Goal: Check status: Check status

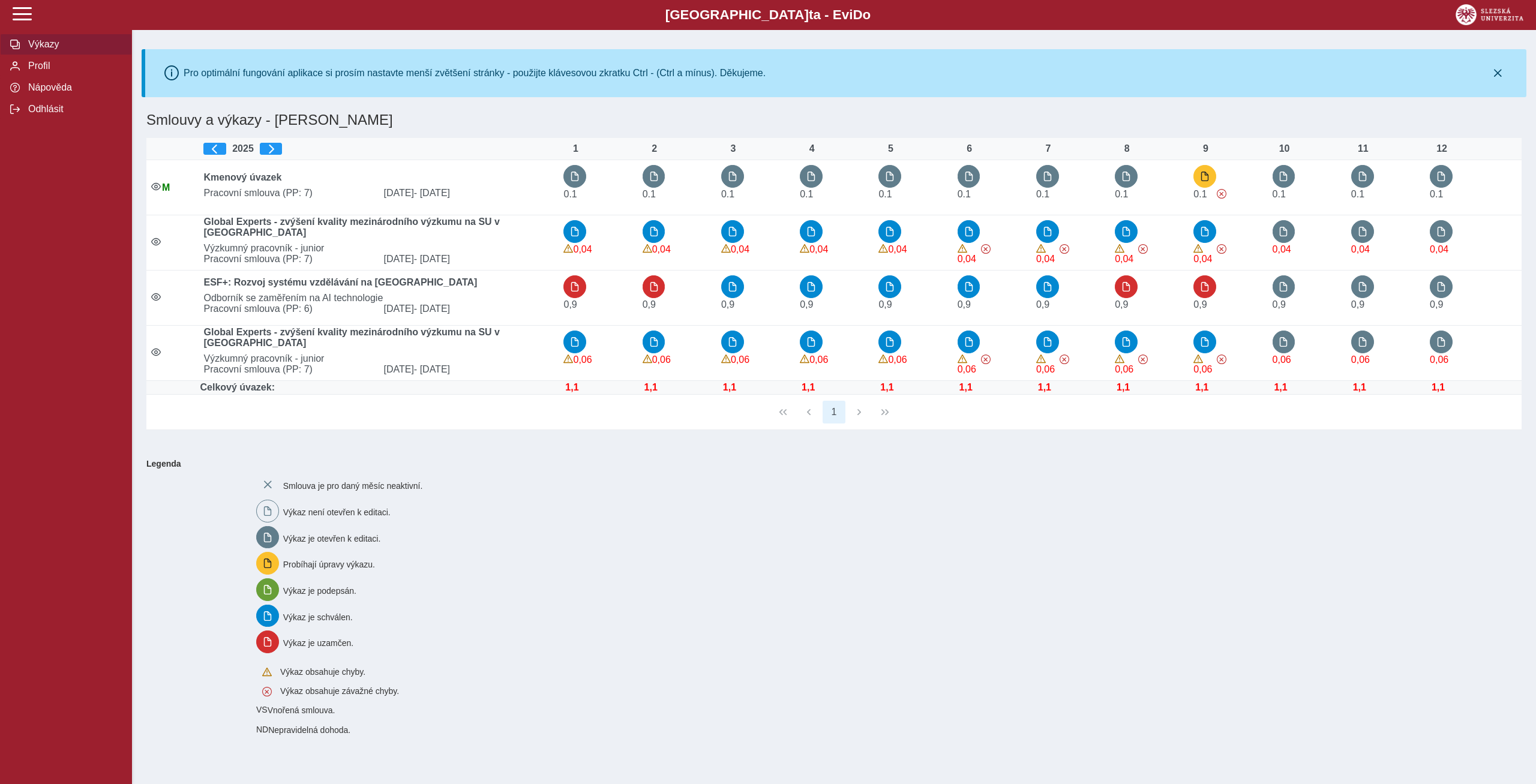
click at [1296, 515] on div "Smlouva je pro daný měsíc neaktivní. Výkaz není otevřen k editaci. Výkaz je ote…" at bounding box center [882, 603] width 1260 height 271
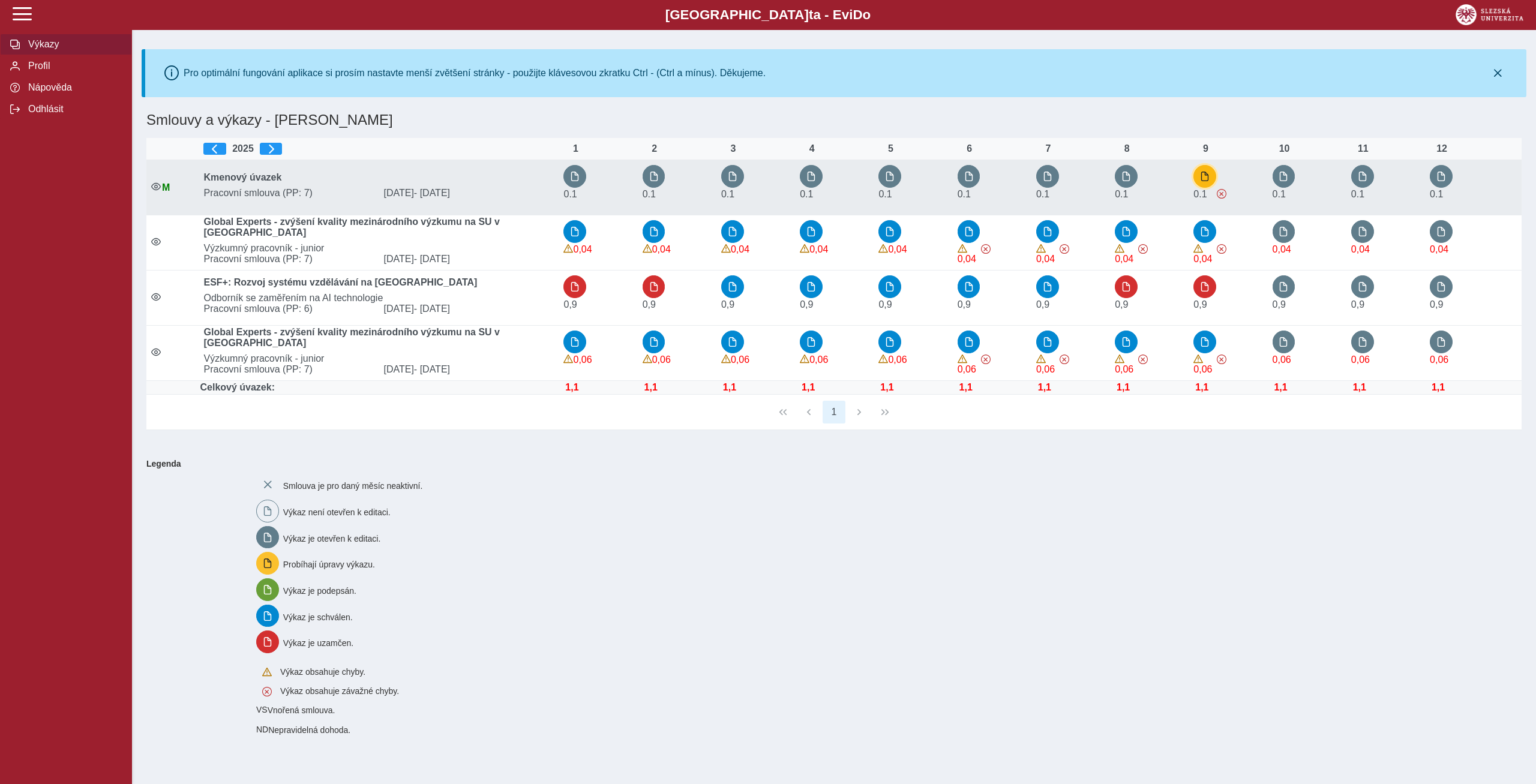
click at [1208, 171] on button "button" at bounding box center [1205, 177] width 23 height 23
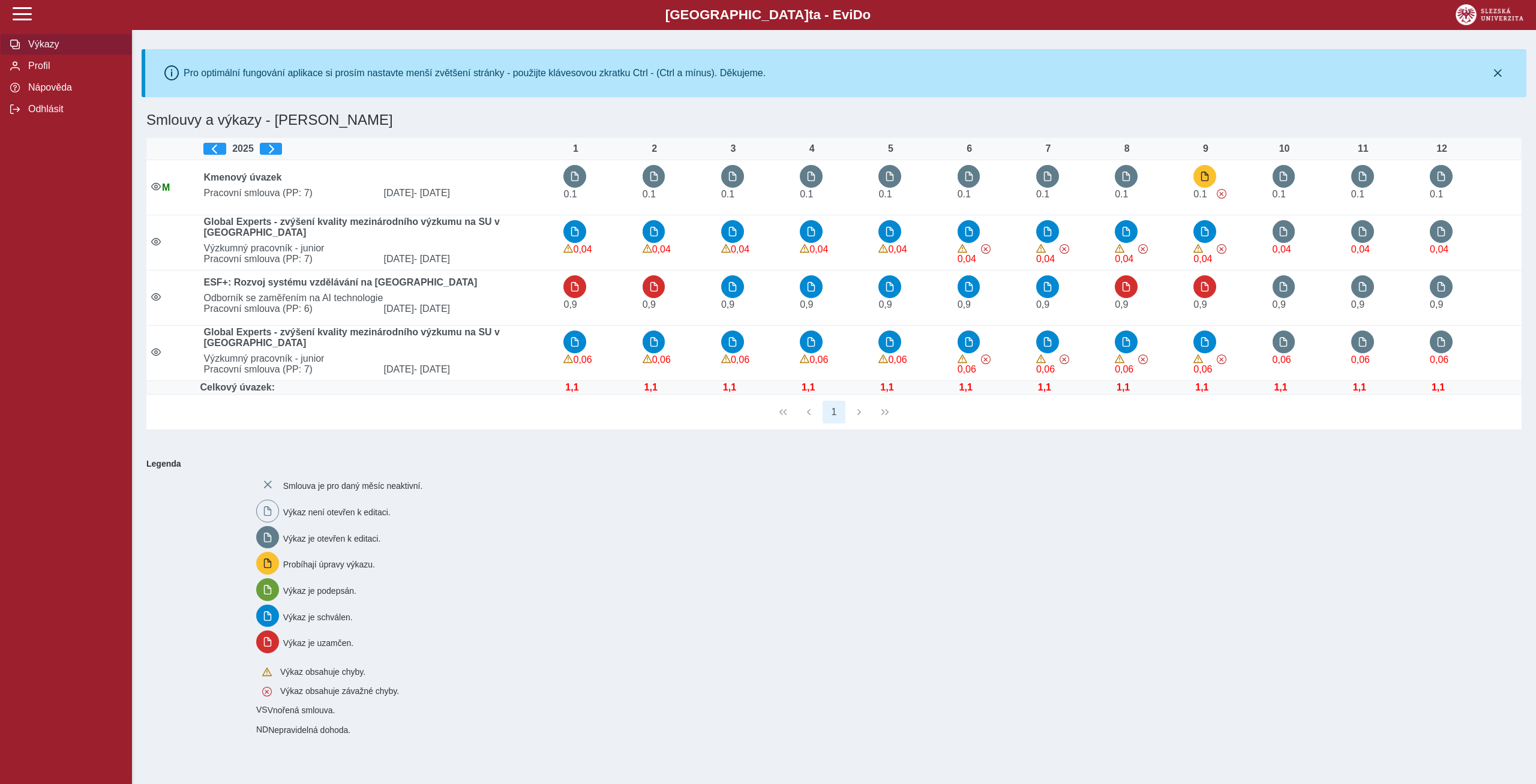
click at [1173, 558] on div "Smlouva je pro daný měsíc neaktivní. Výkaz není otevřen k editaci. Výkaz je ote…" at bounding box center [882, 603] width 1260 height 271
drag, startPoint x: 1198, startPoint y: 389, endPoint x: 1192, endPoint y: 390, distance: 6.1
click at [1192, 390] on td "1,1" at bounding box center [1228, 388] width 79 height 14
click at [1117, 622] on div "Smlouva je pro daný měsíc neaktivní. Výkaz není otevřen k editaci. Výkaz je ote…" at bounding box center [882, 603] width 1260 height 271
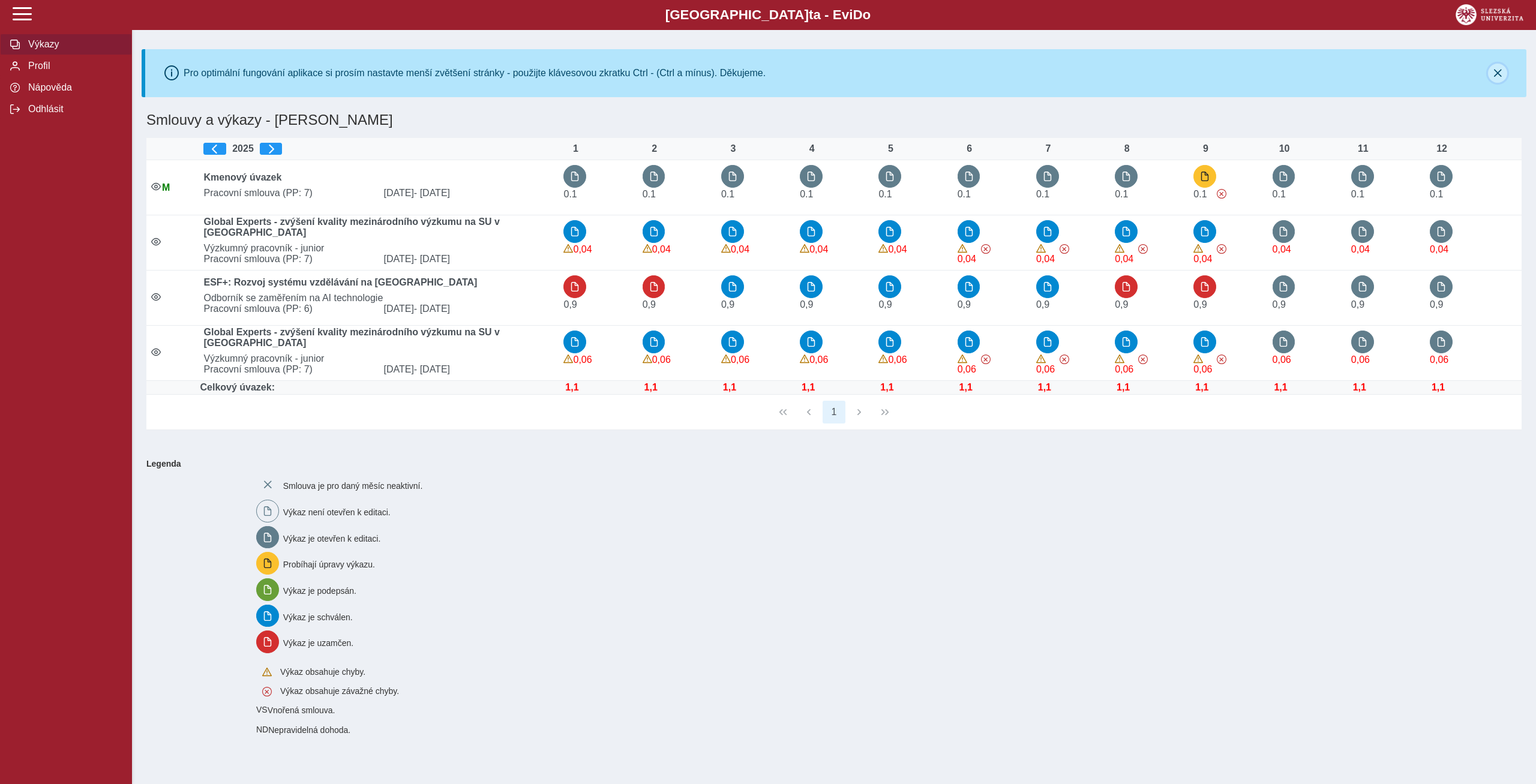
click at [1496, 70] on icon "button" at bounding box center [1498, 73] width 10 height 10
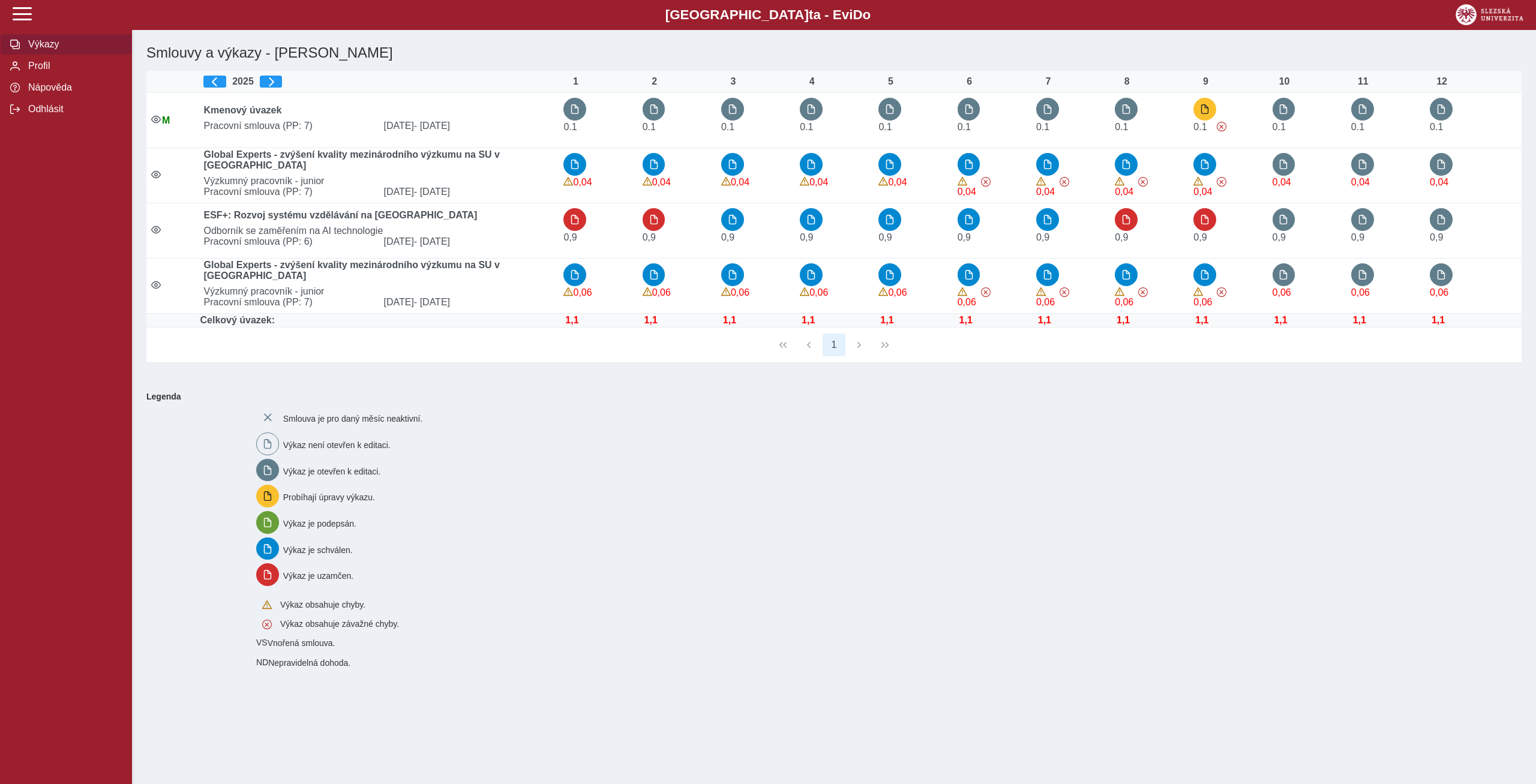
drag, startPoint x: 888, startPoint y: 676, endPoint x: 1064, endPoint y: 812, distance: 222.4
click at [761, 470] on div "Smlouva je pro daný měsíc neaktivní. Výkaz není otevřen k editaci. Výkaz je ote…" at bounding box center [882, 537] width 1260 height 271
click at [763, 470] on div "Smlouva je pro daný měsíc neaktivní. Výkaz není otevřen k editaci. Výkaz je ote…" at bounding box center [882, 537] width 1260 height 271
click at [768, 542] on div "Smlouva je pro daný měsíc neaktivní. Výkaz není otevřen k editaci. Výkaz je ote…" at bounding box center [882, 537] width 1260 height 271
click at [865, 477] on div "Smlouva je pro daný měsíc neaktivní. Výkaz není otevřen k editaci. Výkaz je ote…" at bounding box center [882, 537] width 1260 height 271
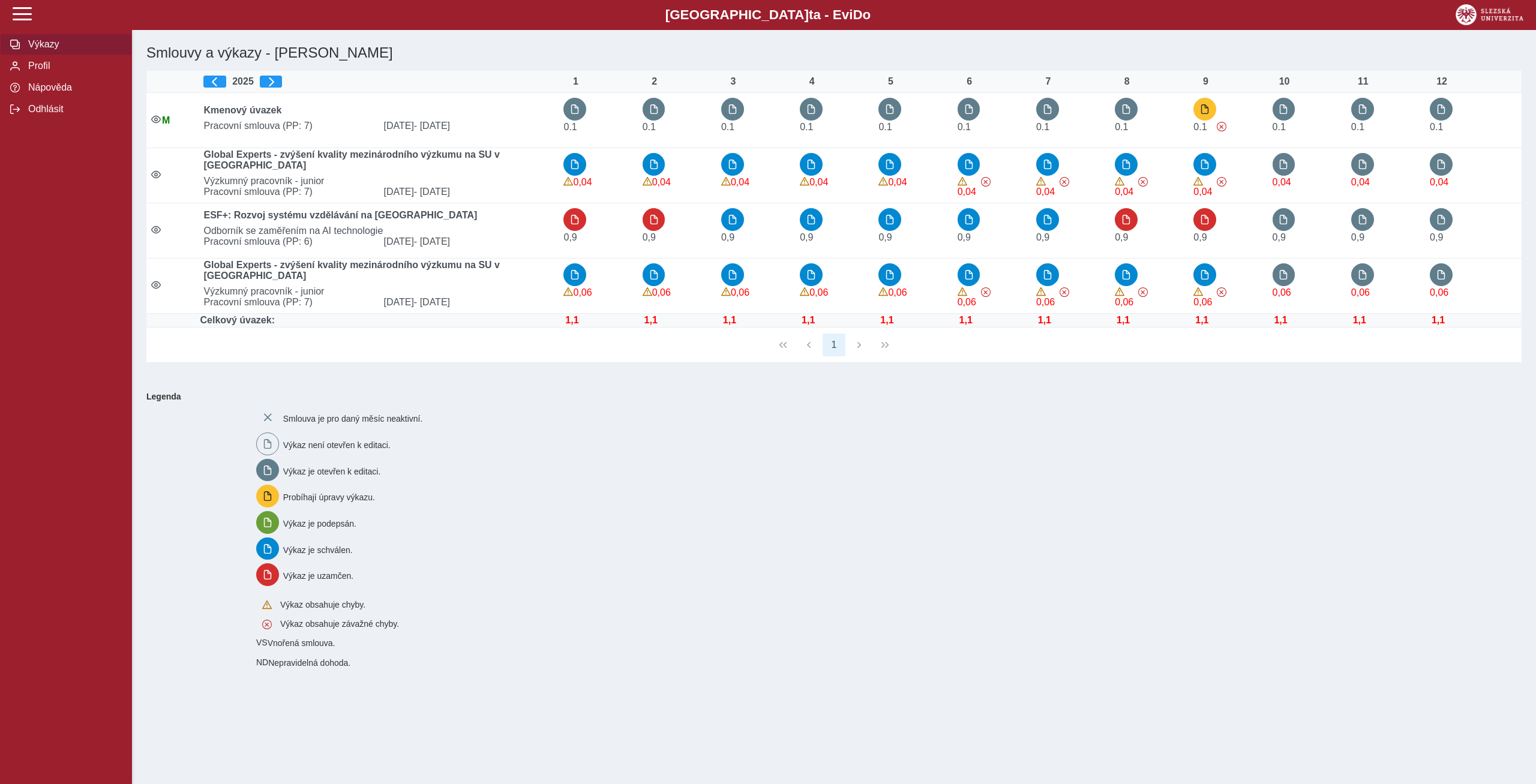
click at [848, 470] on div "Smlouva je pro daný měsíc neaktivní. Výkaz není otevřen k editaci. Výkaz je ote…" at bounding box center [882, 537] width 1260 height 271
click at [838, 464] on div "Smlouva je pro daný měsíc neaktivní. Výkaz není otevřen k editaci. Výkaz je ote…" at bounding box center [882, 537] width 1260 height 271
